Goal: Check status: Check status

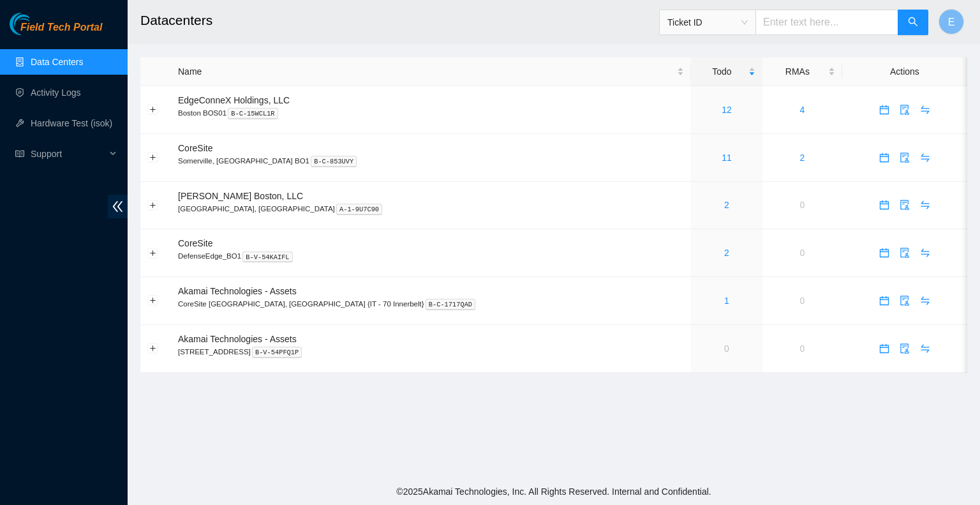
click at [821, 22] on input "text" at bounding box center [826, 23] width 143 height 26
paste input "B-V-5YBXB5I"
type input "B-V-5YBXB5I"
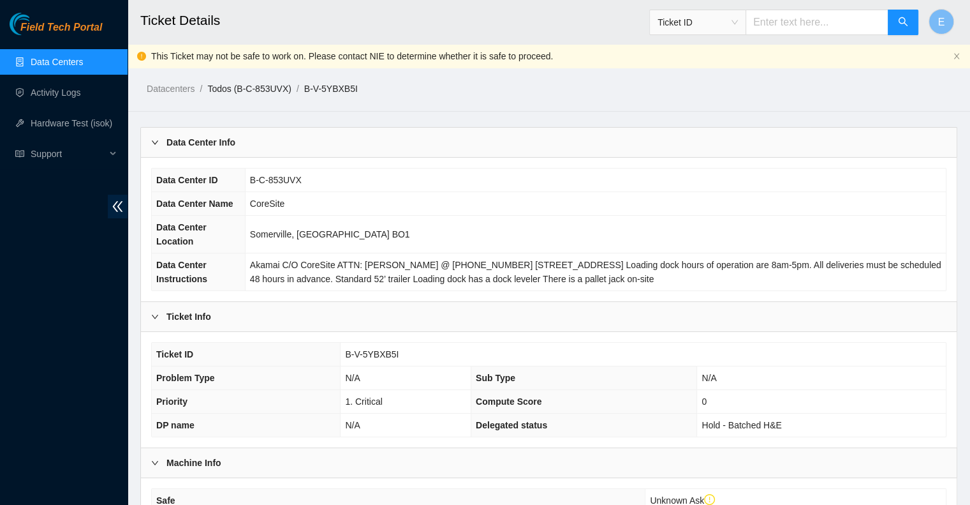
click at [221, 91] on link "Todos (B-C-853UVX)" at bounding box center [249, 89] width 84 height 10
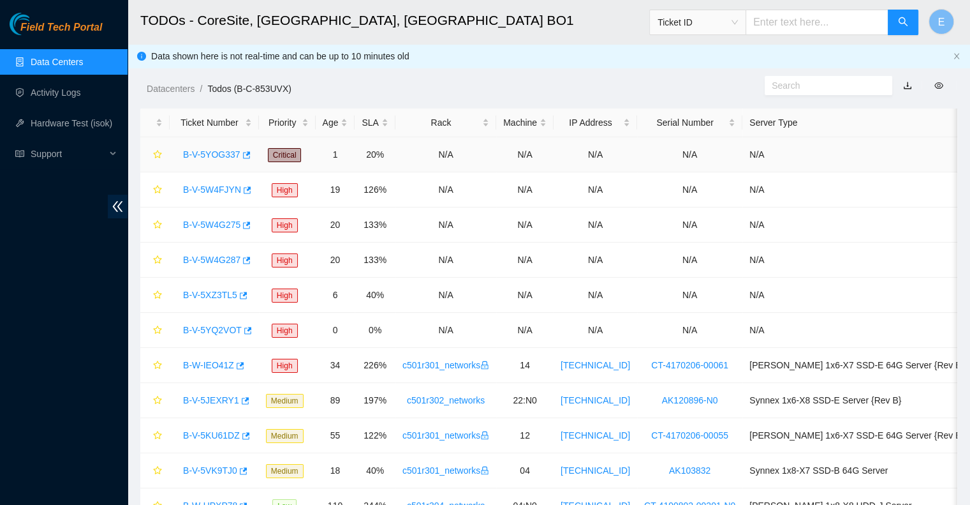
click at [233, 158] on link "B-V-5YOG337" at bounding box center [211, 154] width 57 height 10
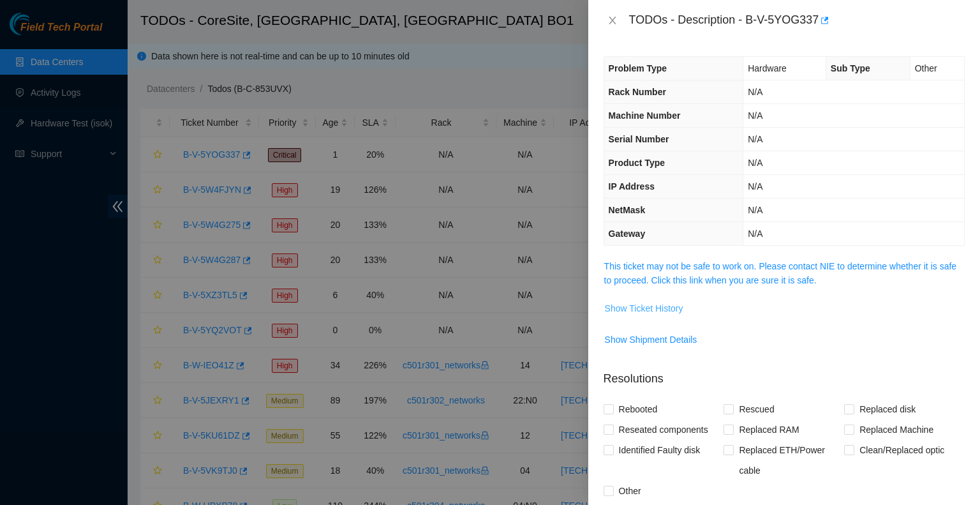
click at [656, 304] on span "Show Ticket History" at bounding box center [644, 308] width 78 height 14
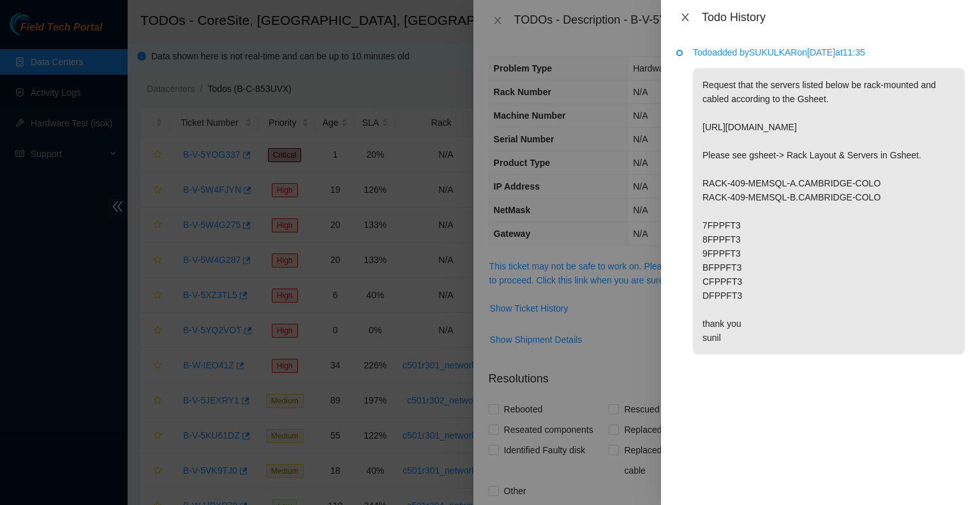
click at [686, 16] on icon "close" at bounding box center [685, 17] width 10 height 10
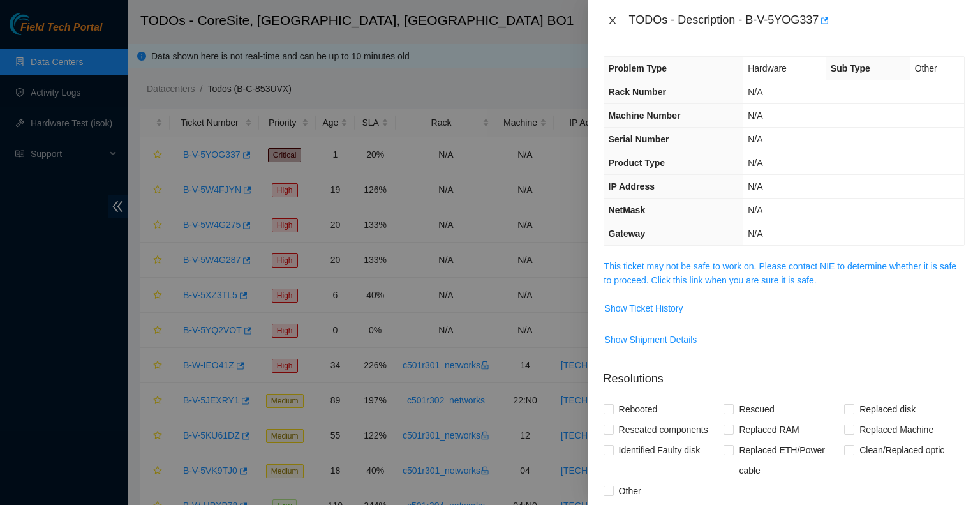
click at [609, 17] on icon "close" at bounding box center [612, 20] width 10 height 10
